Goal: Task Accomplishment & Management: Complete application form

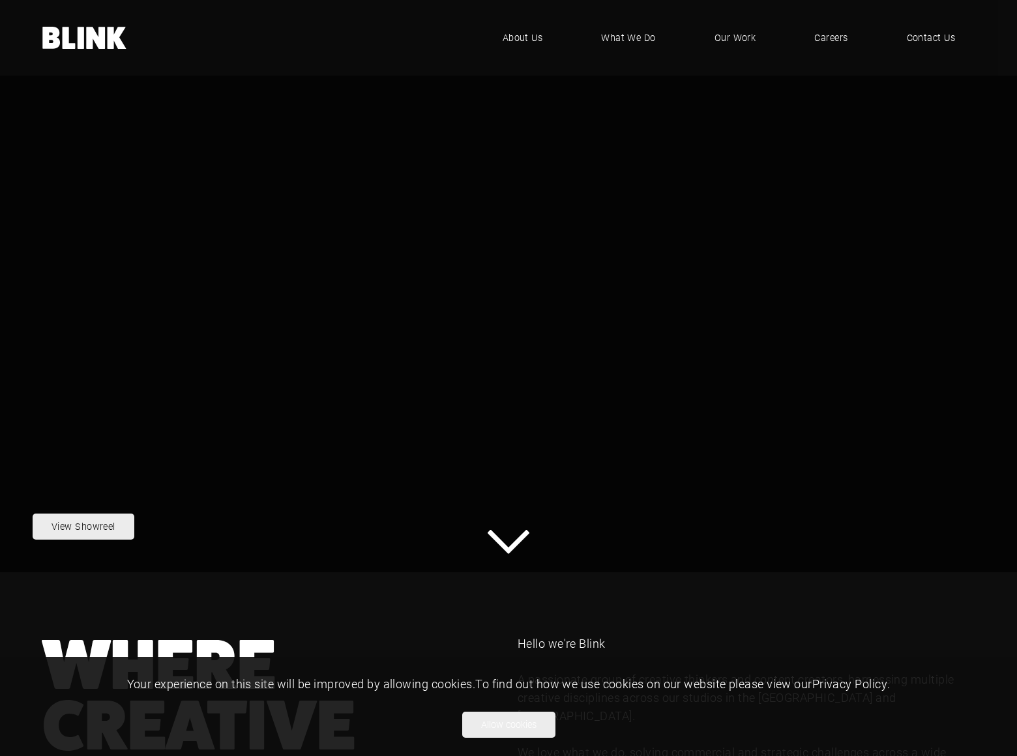
scroll to position [1210, 0]
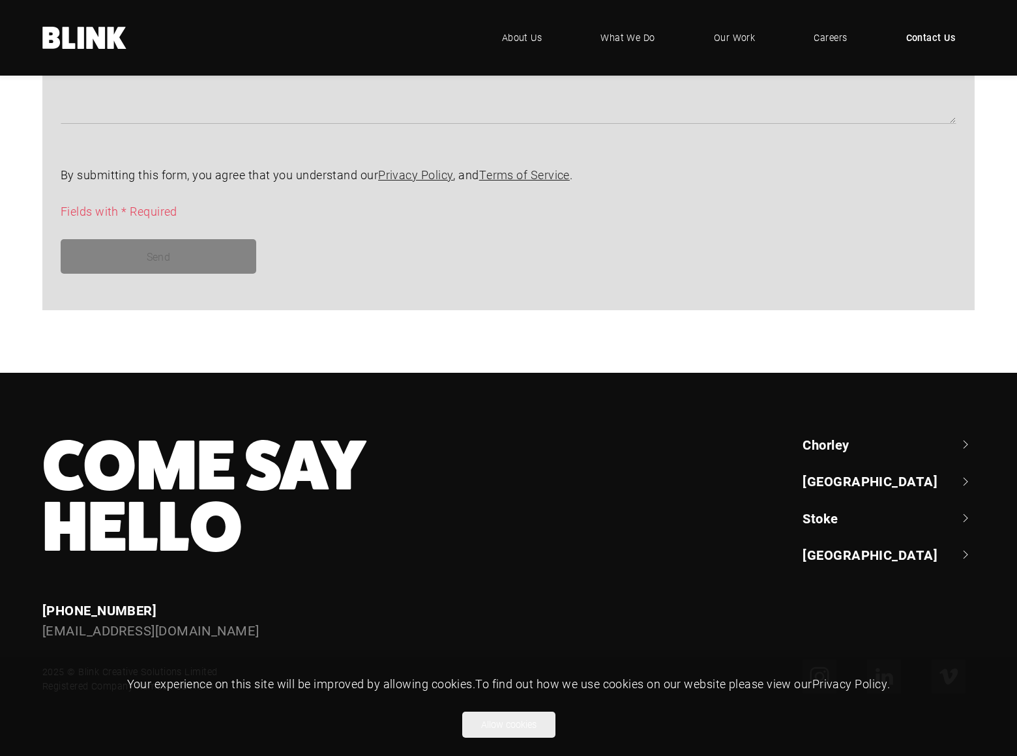
scroll to position [700, 0]
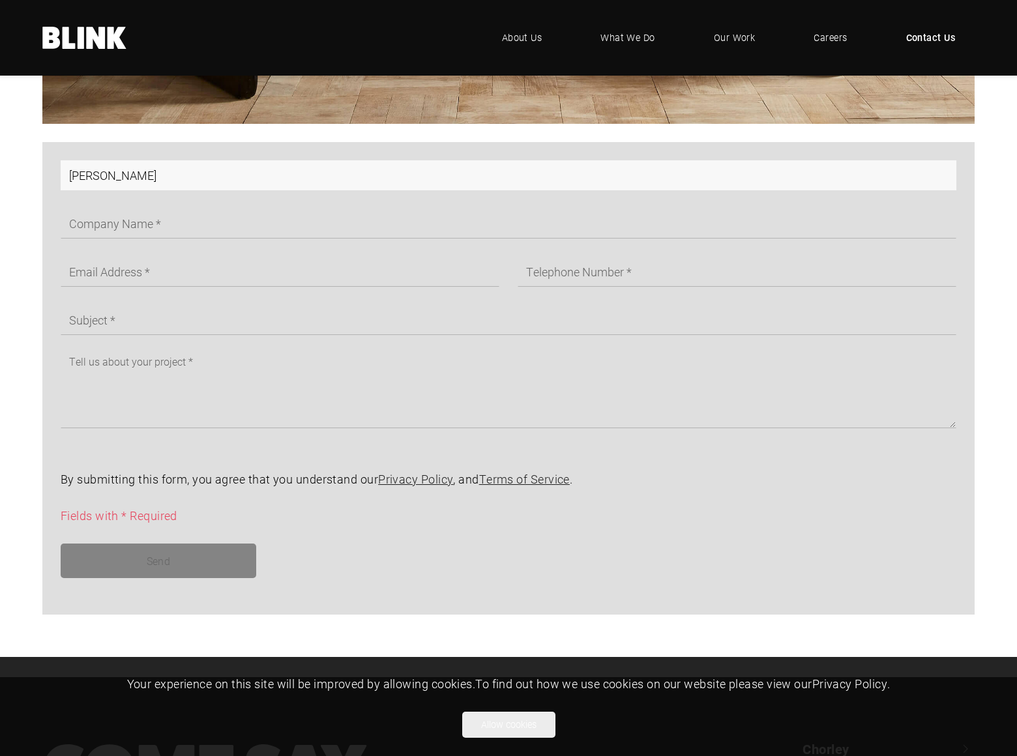
type input "[PERSON_NAME]"
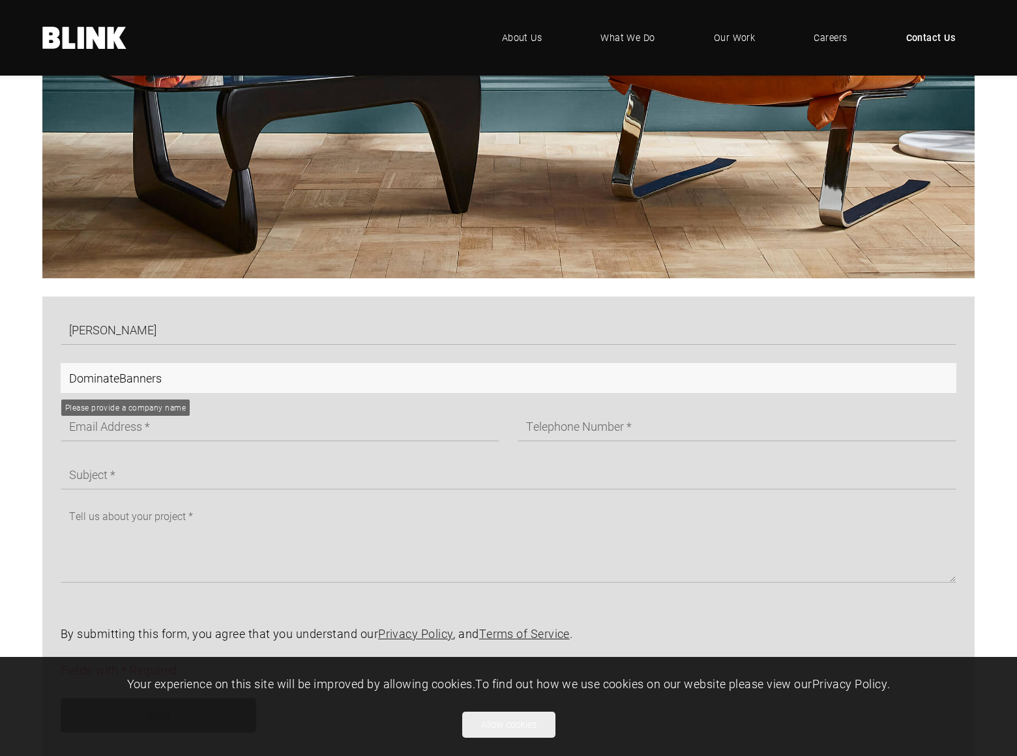
type input "DominateBanners"
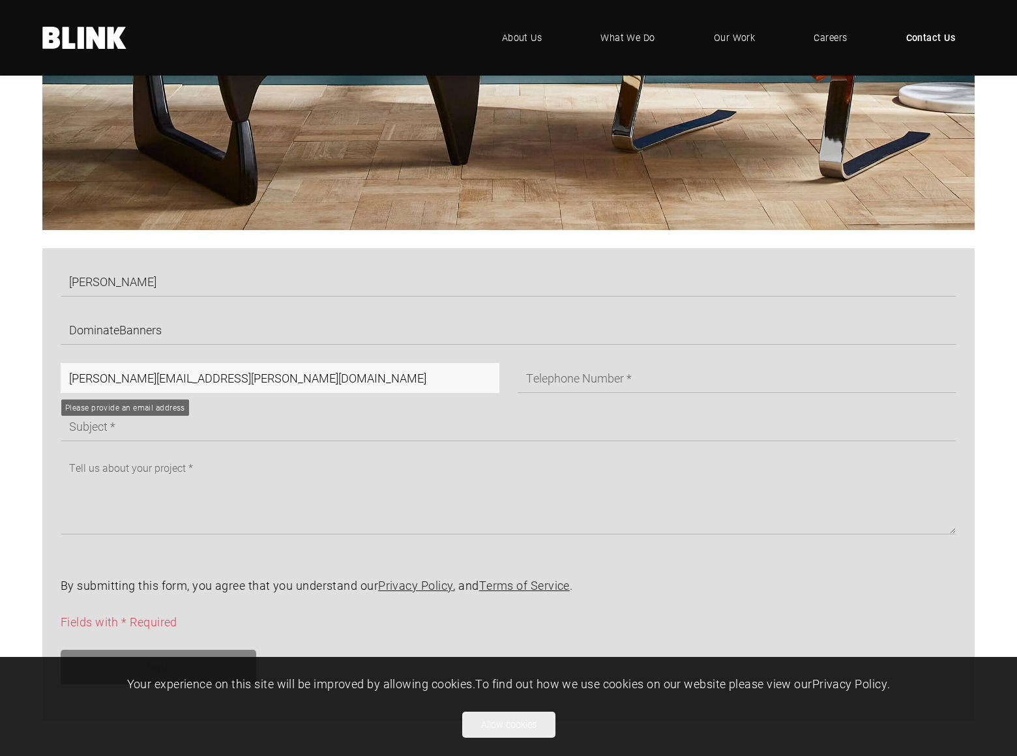
type input "[PERSON_NAME][EMAIL_ADDRESS][PERSON_NAME][DOMAIN_NAME]"
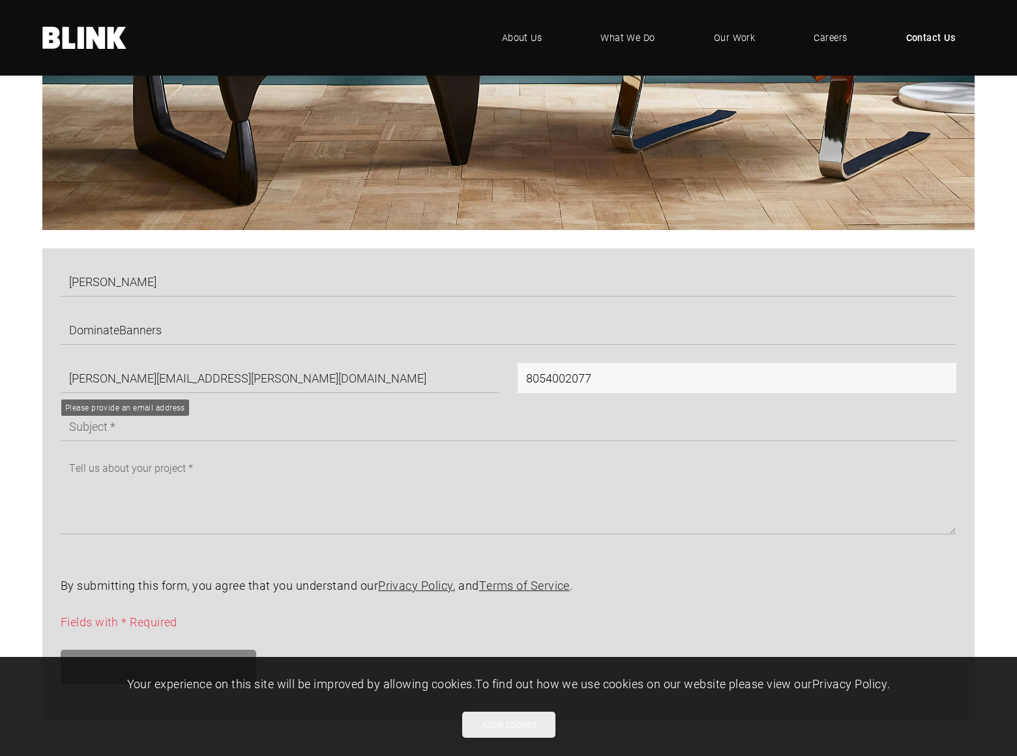
type input "8054002077"
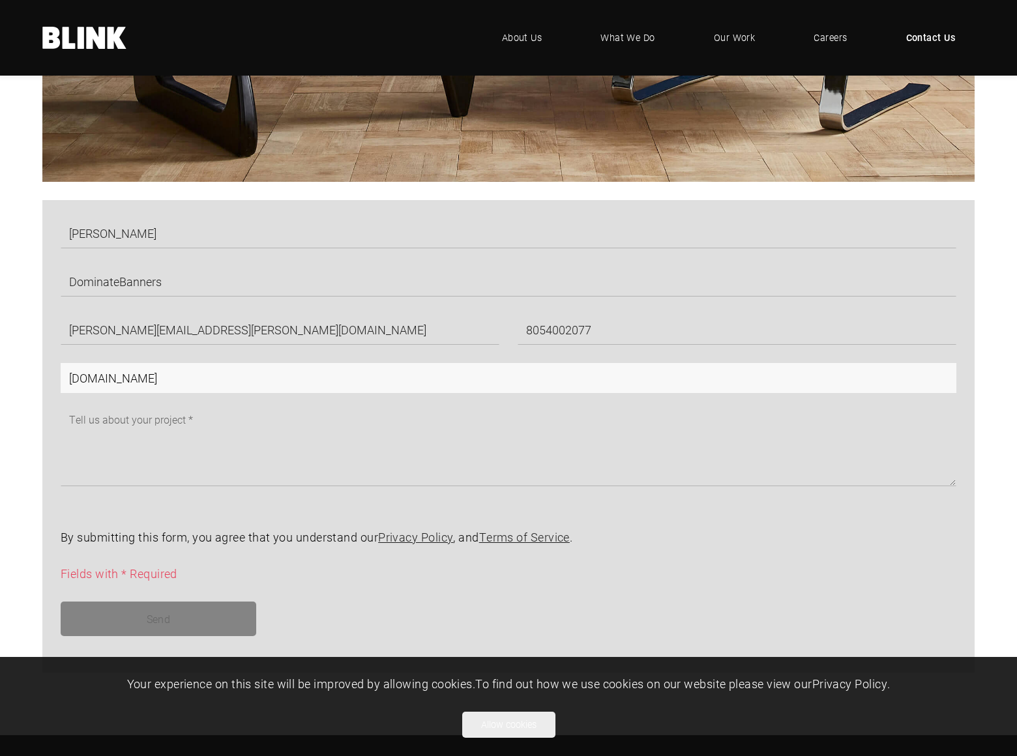
type input "[DOMAIN_NAME]"
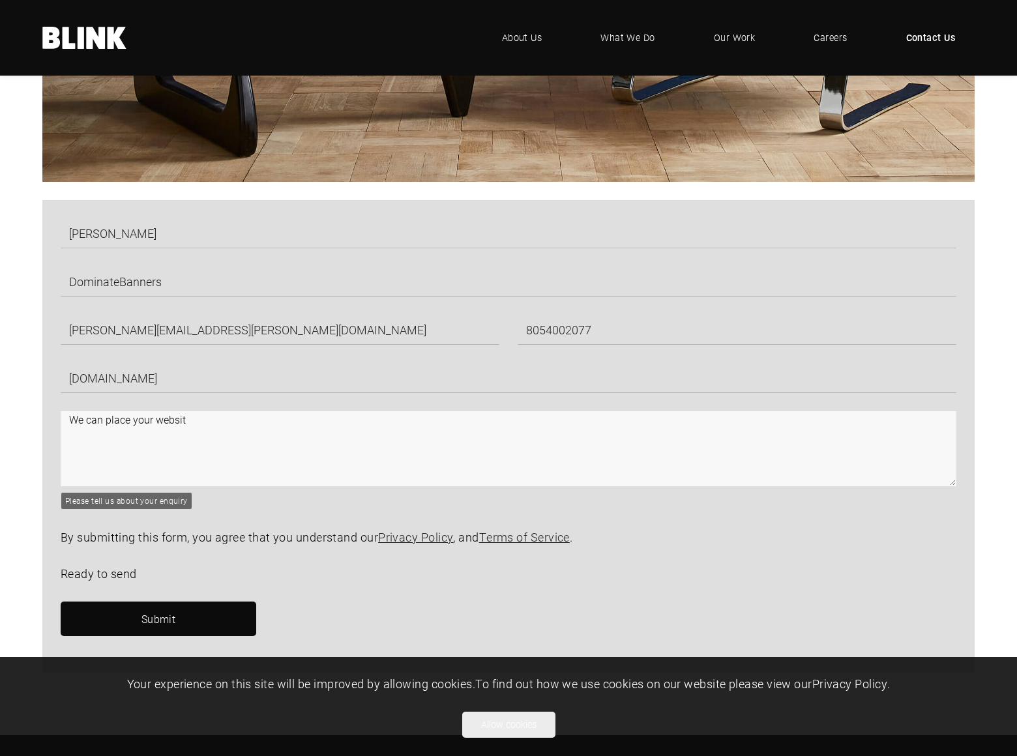
scroll to position [712, 0]
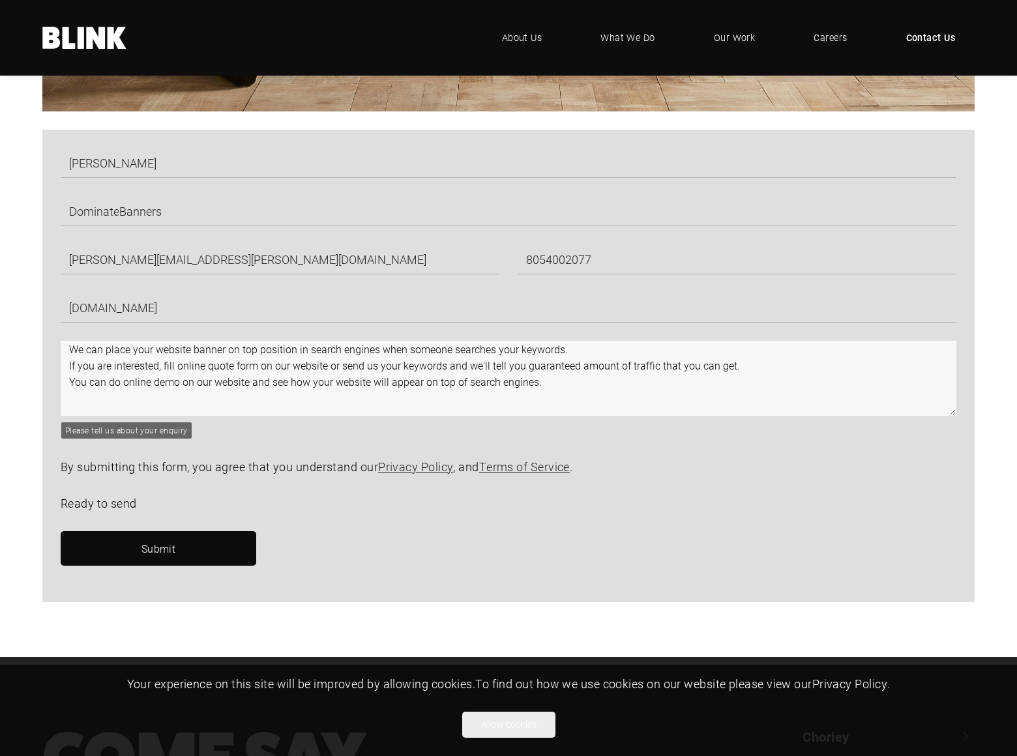
type textarea "We can place your website banner on top position in search engines when someone…"
